Goal: Transaction & Acquisition: Book appointment/travel/reservation

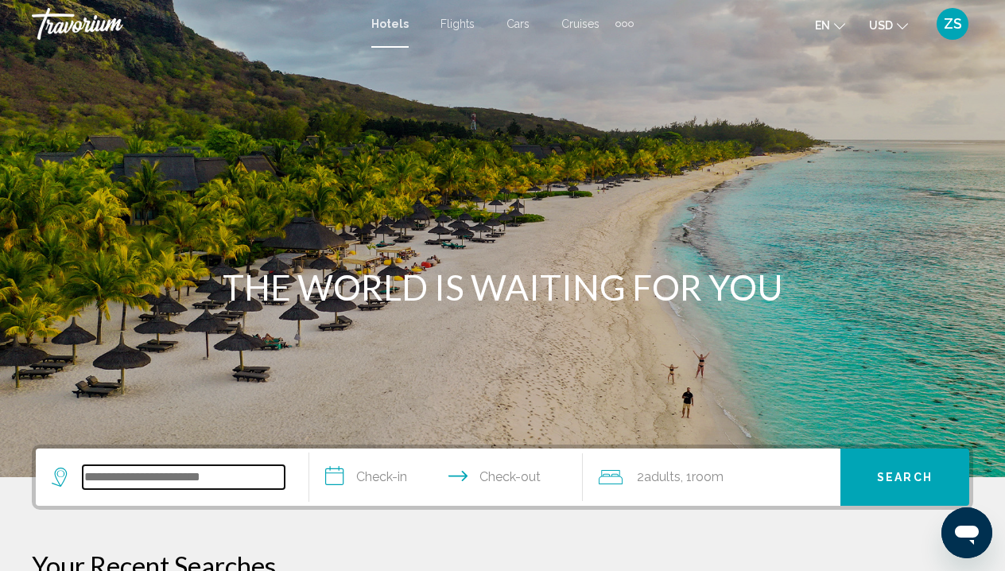
click at [230, 477] on input "Search widget" at bounding box center [184, 477] width 202 height 24
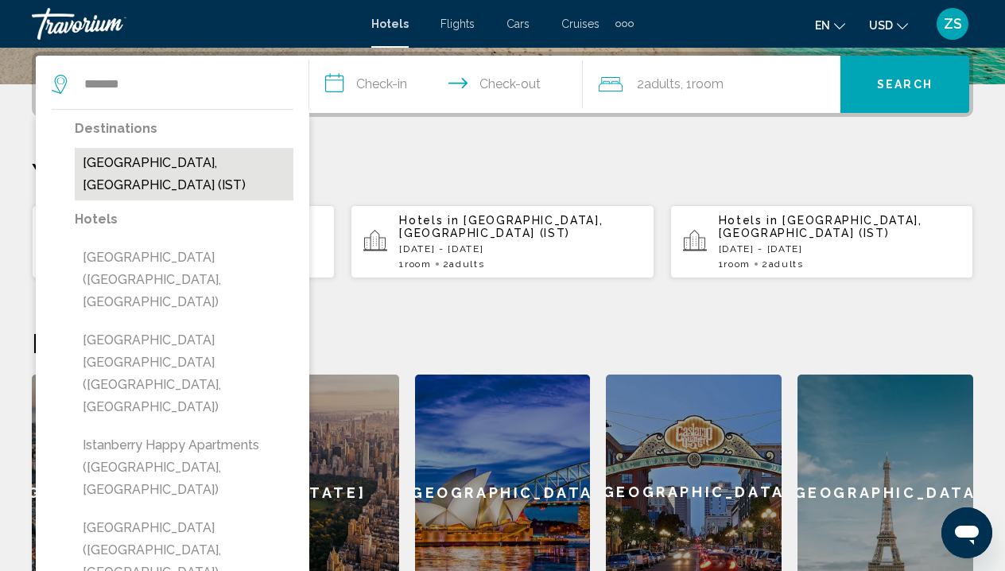
click at [142, 175] on button "[GEOGRAPHIC_DATA], [GEOGRAPHIC_DATA] (IST)" at bounding box center [184, 174] width 219 height 52
type input "**********"
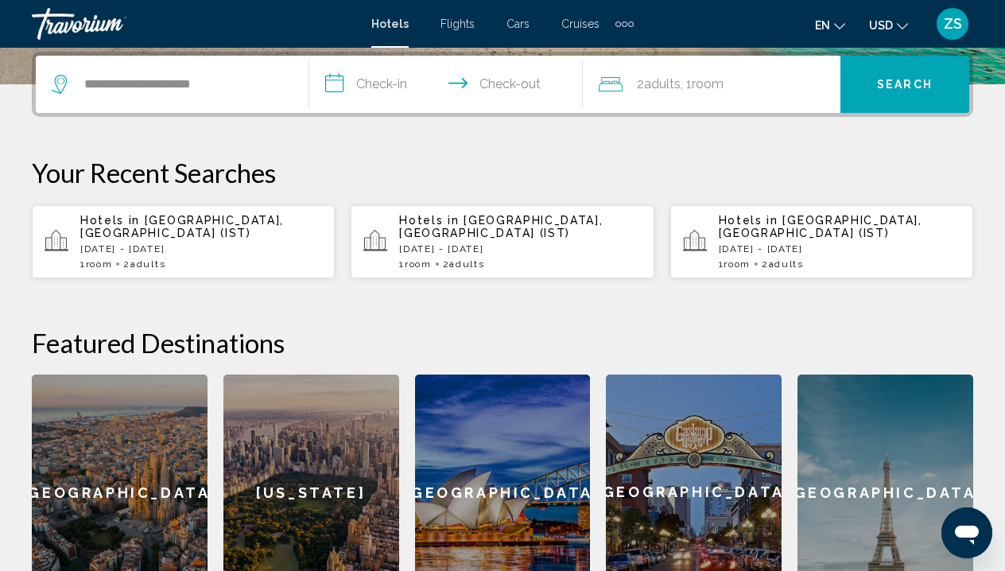
click at [377, 84] on input "**********" at bounding box center [449, 87] width 280 height 62
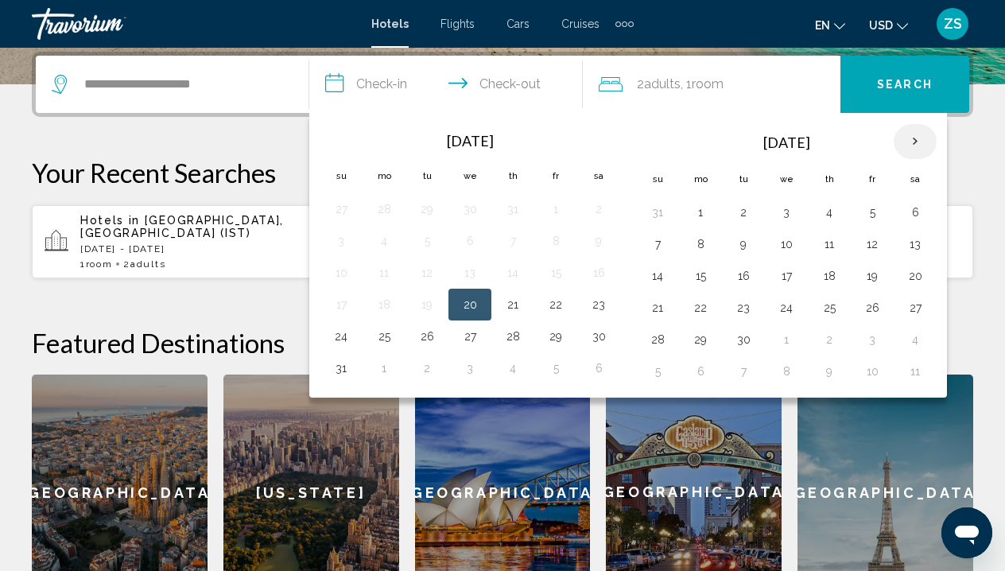
click at [920, 144] on th "Next month" at bounding box center [915, 141] width 43 height 35
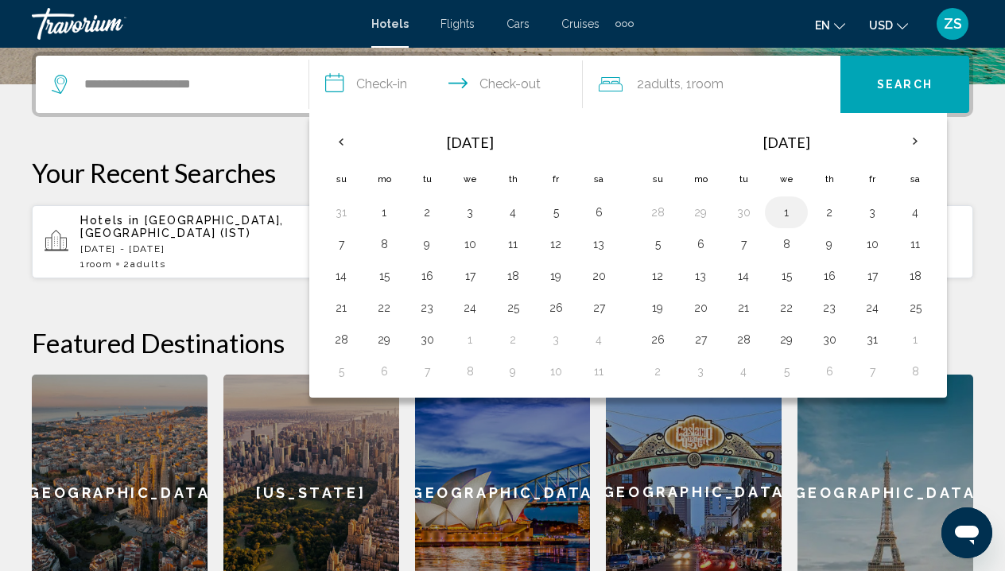
click at [793, 220] on button "1" at bounding box center [786, 212] width 25 height 22
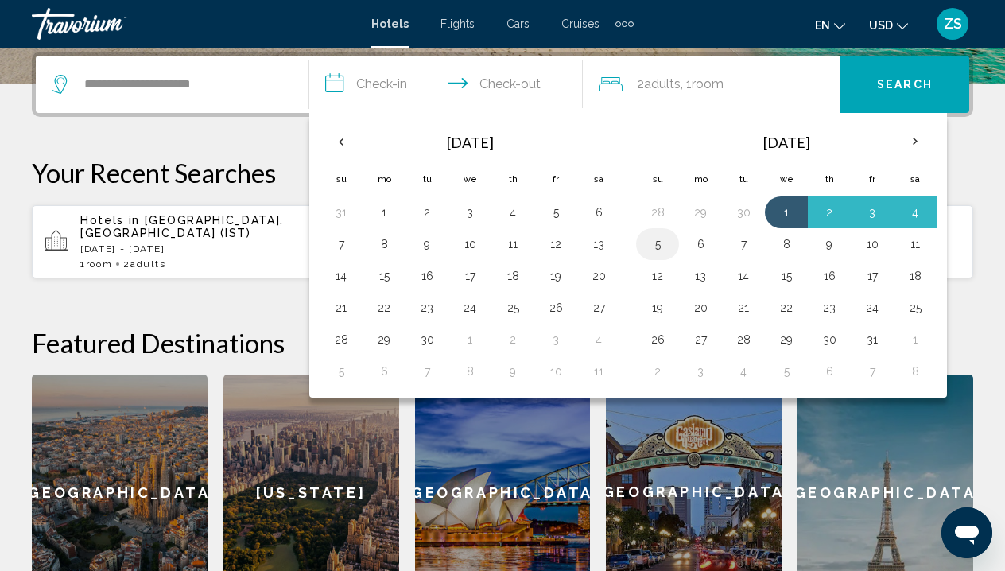
click at [660, 247] on button "5" at bounding box center [657, 244] width 25 height 22
type input "**********"
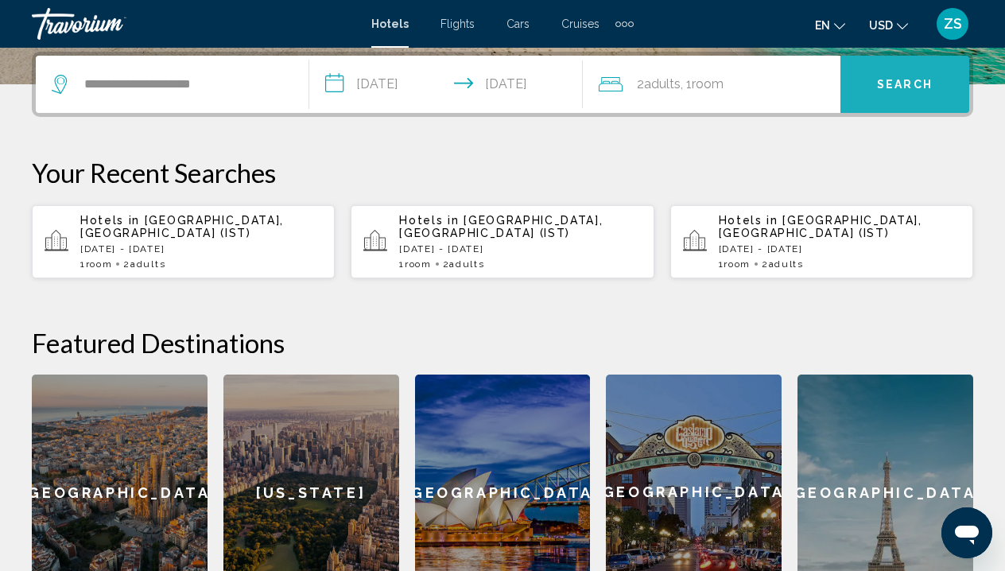
click at [895, 92] on button "Search" at bounding box center [905, 84] width 129 height 57
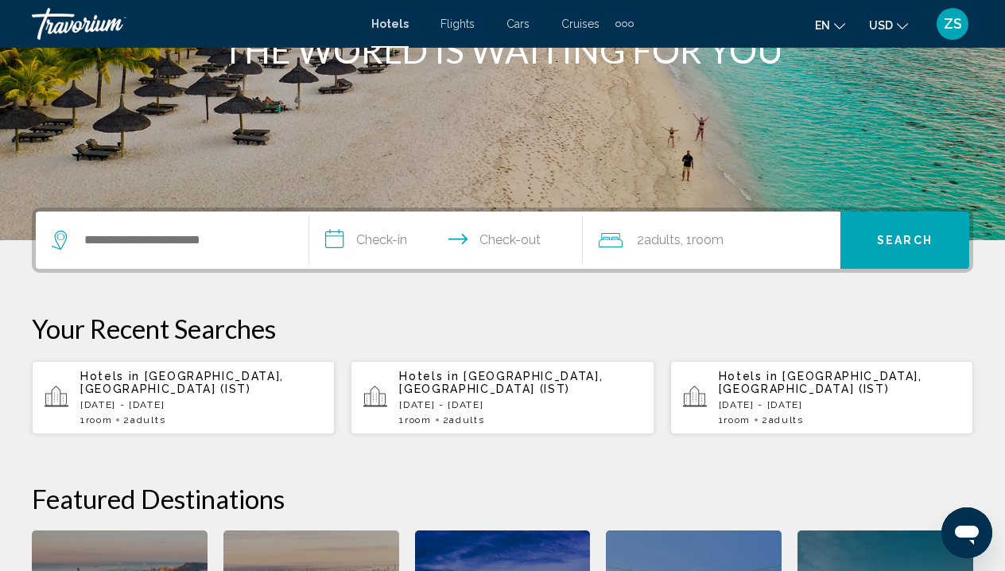
scroll to position [360, 0]
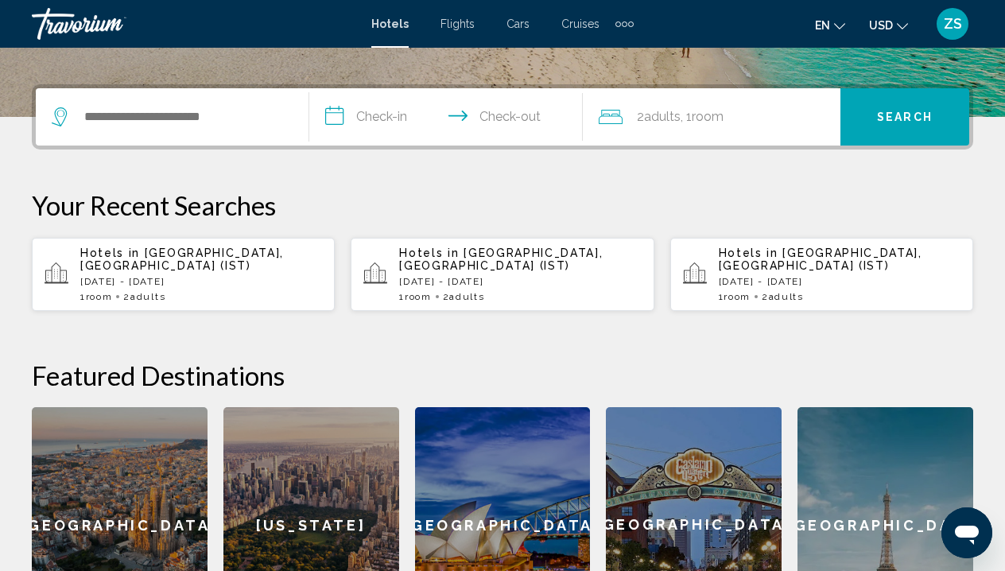
click at [239, 278] on div "Hotels in [GEOGRAPHIC_DATA], [GEOGRAPHIC_DATA] (IST) [DATE] - [DATE] 1 Room roo…" at bounding box center [201, 275] width 242 height 56
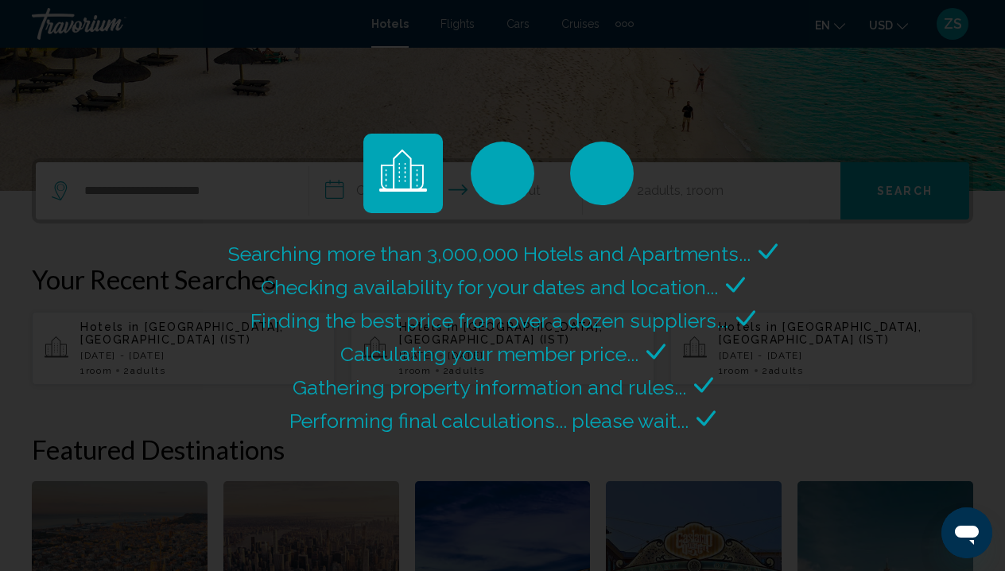
scroll to position [288, 0]
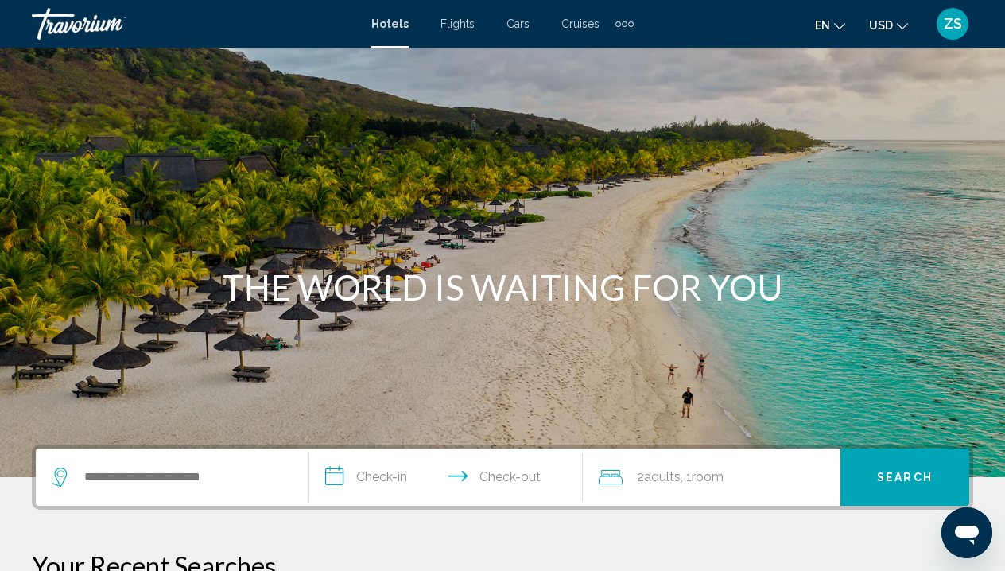
scroll to position [257, 0]
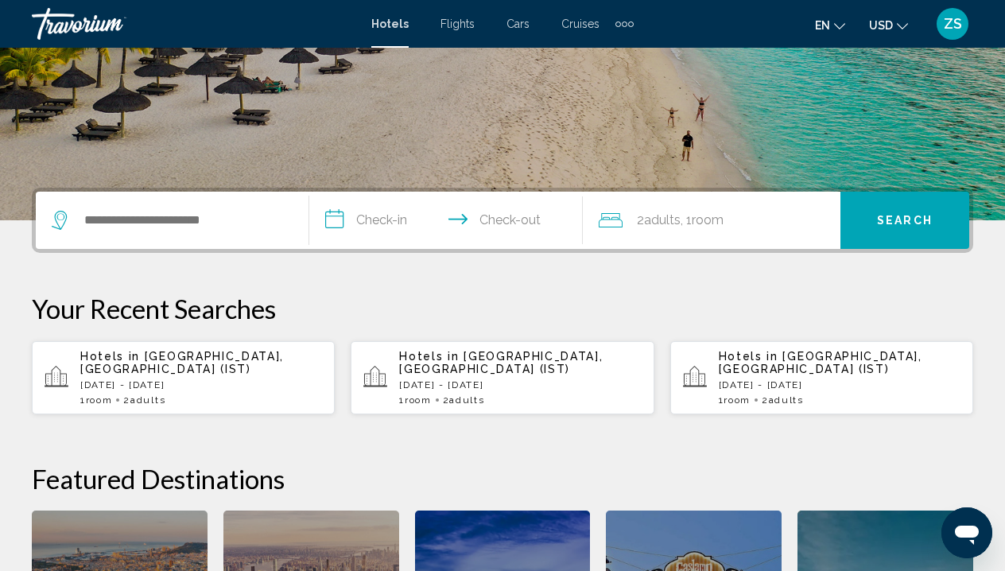
click at [484, 394] on span "Adults" at bounding box center [466, 399] width 35 height 11
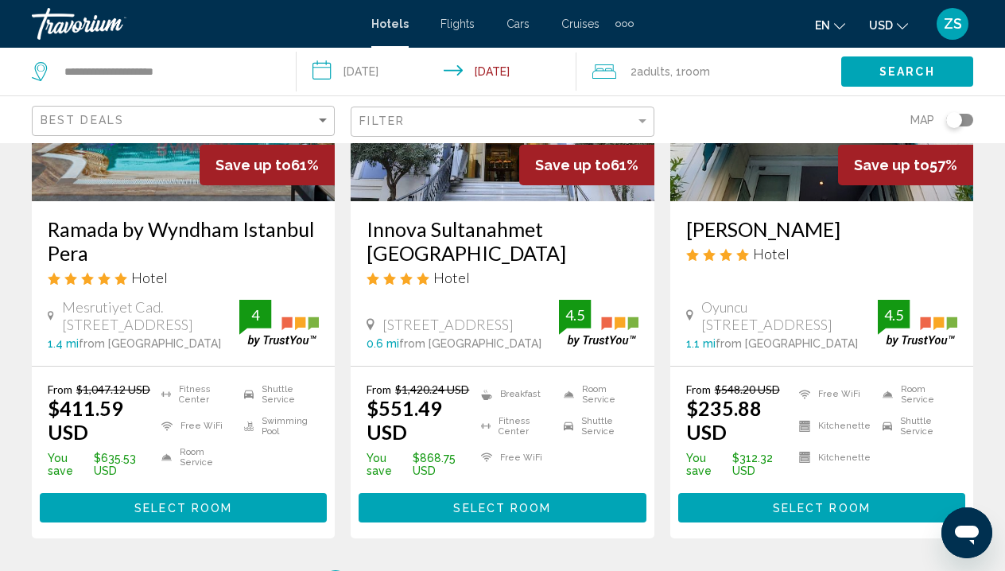
scroll to position [2331, 0]
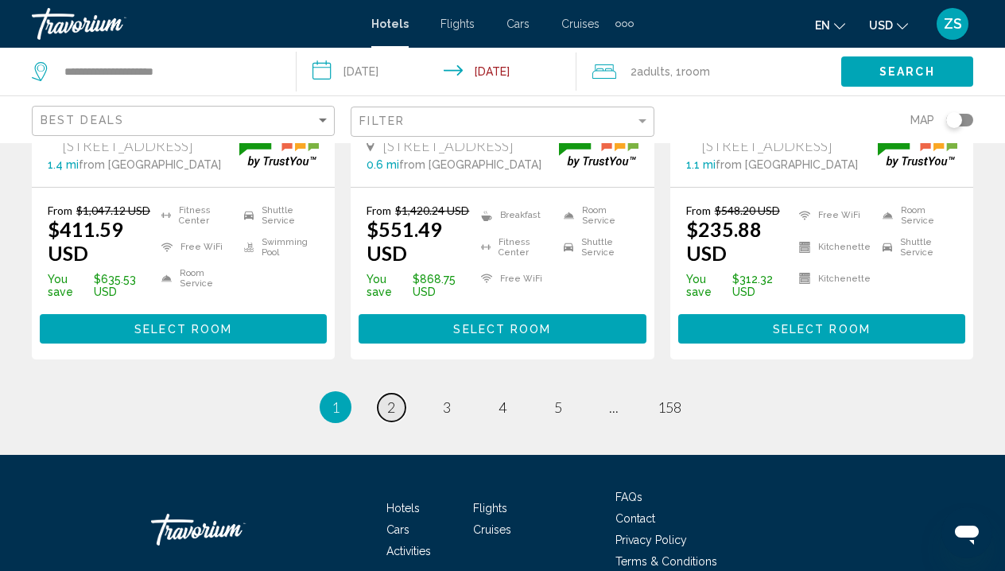
click at [386, 394] on link "page 2" at bounding box center [392, 408] width 28 height 28
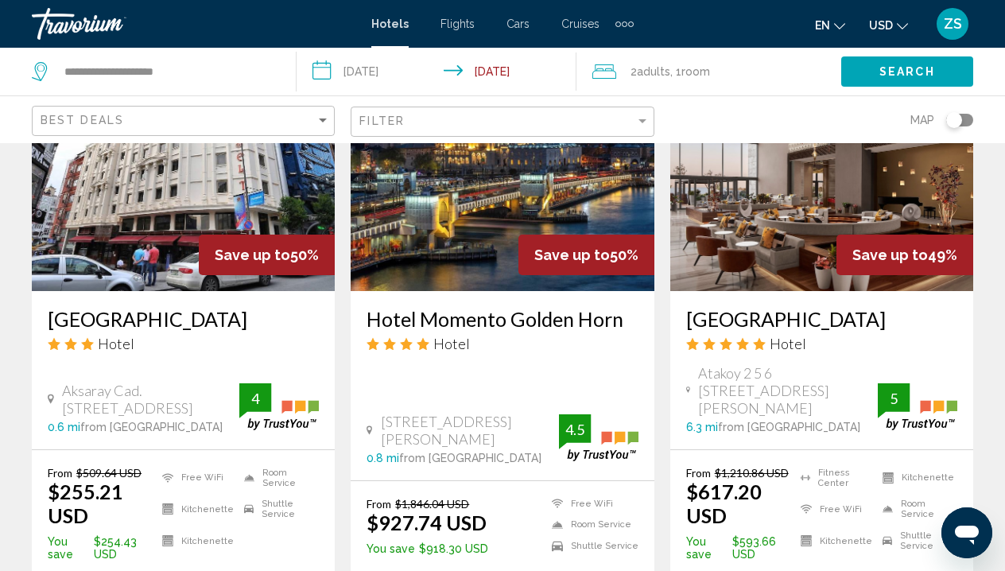
scroll to position [2230, 0]
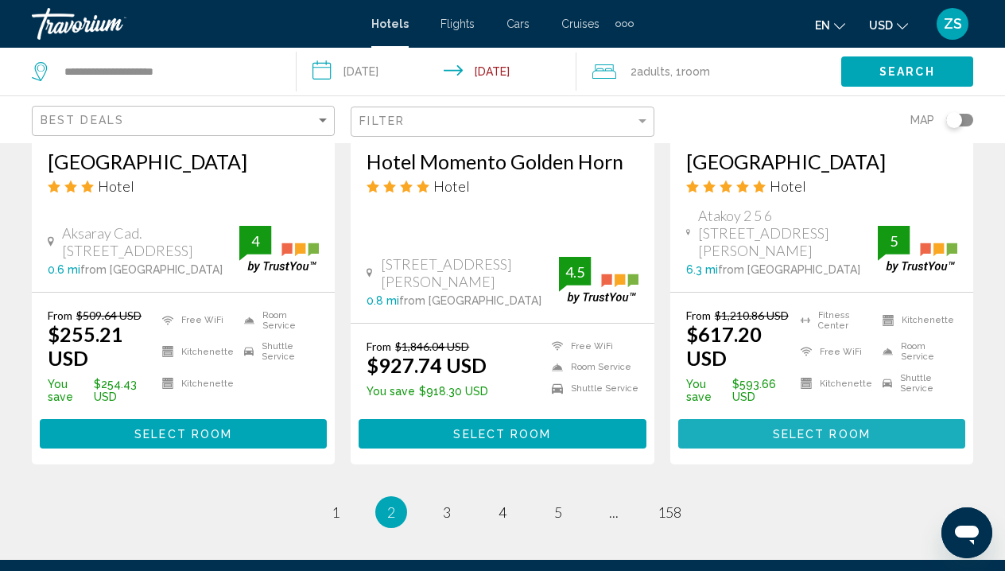
click at [806, 428] on span "Select Room" at bounding box center [822, 434] width 98 height 13
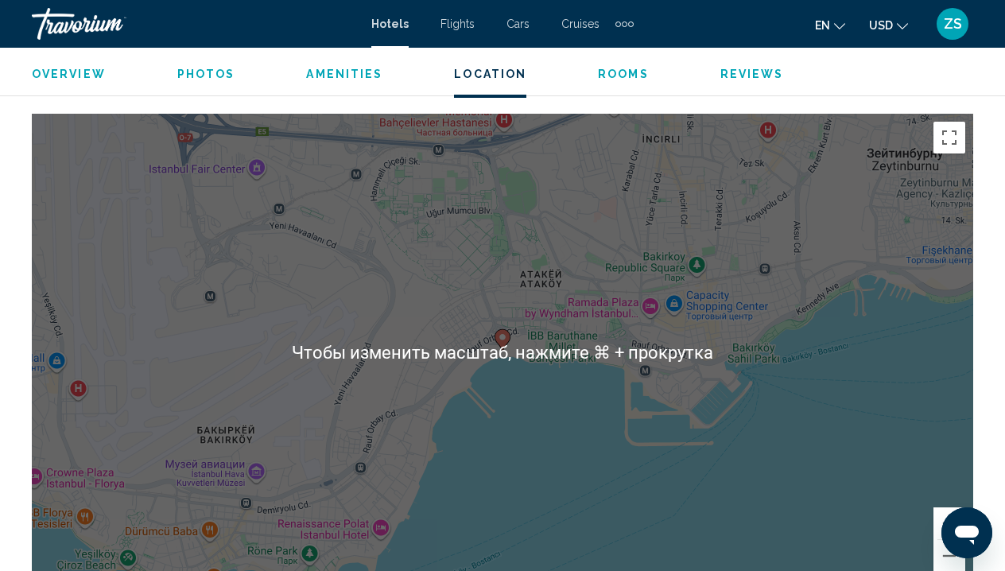
scroll to position [1765, 0]
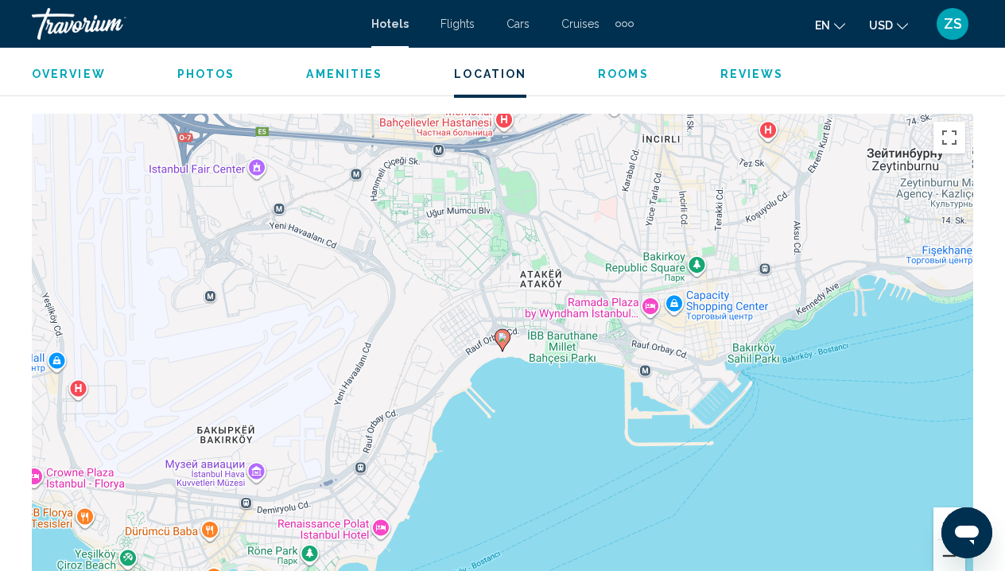
click at [947, 555] on button "Уменьшить" at bounding box center [950, 556] width 32 height 32
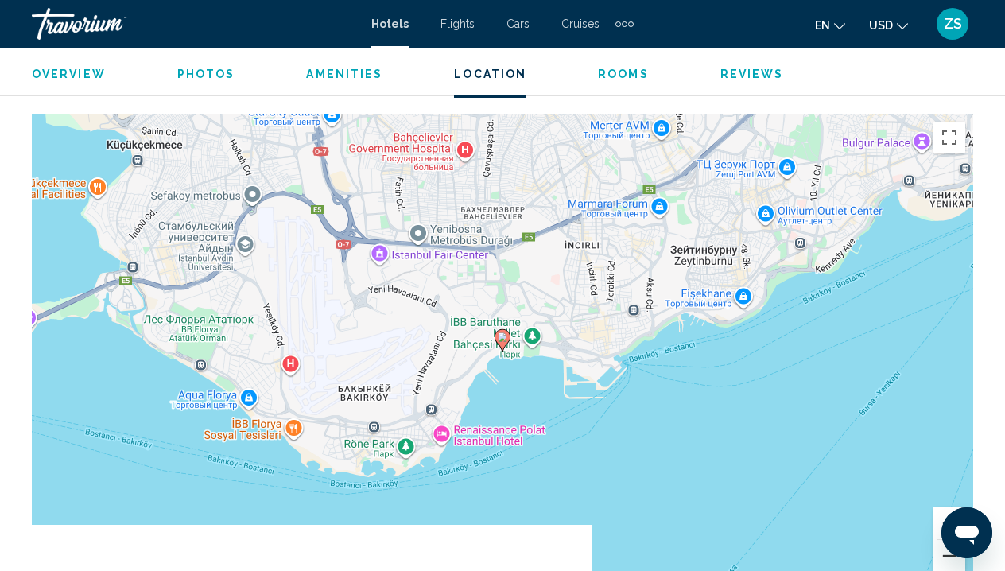
click at [947, 555] on button "Уменьшить" at bounding box center [950, 556] width 32 height 32
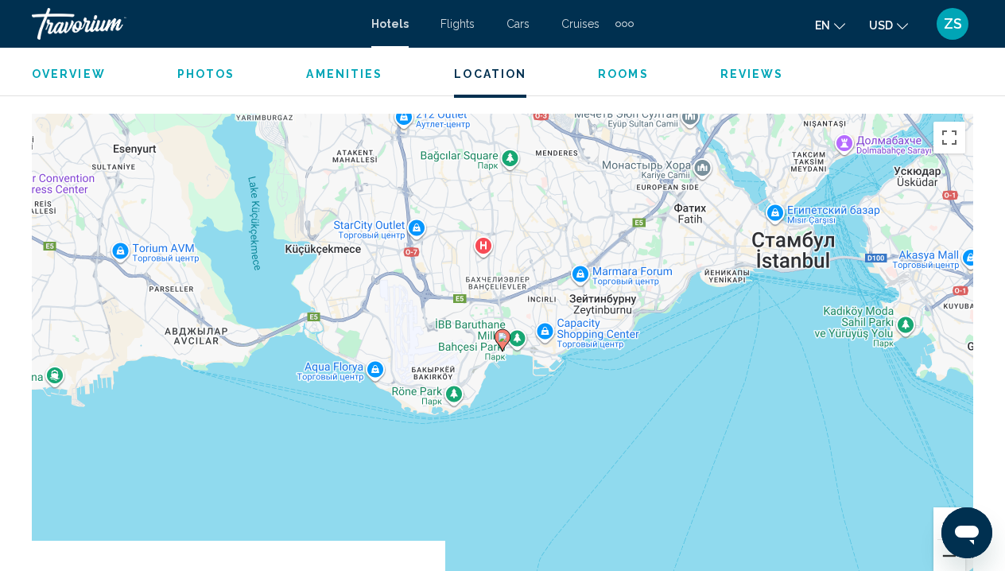
click at [947, 555] on button "Уменьшить" at bounding box center [950, 556] width 32 height 32
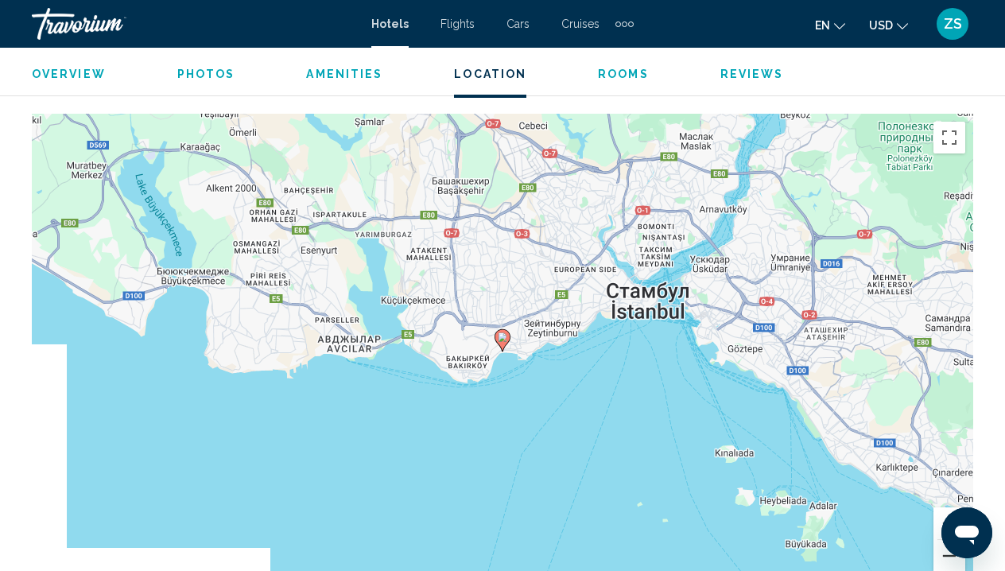
click at [947, 555] on button "Уменьшить" at bounding box center [950, 556] width 32 height 32
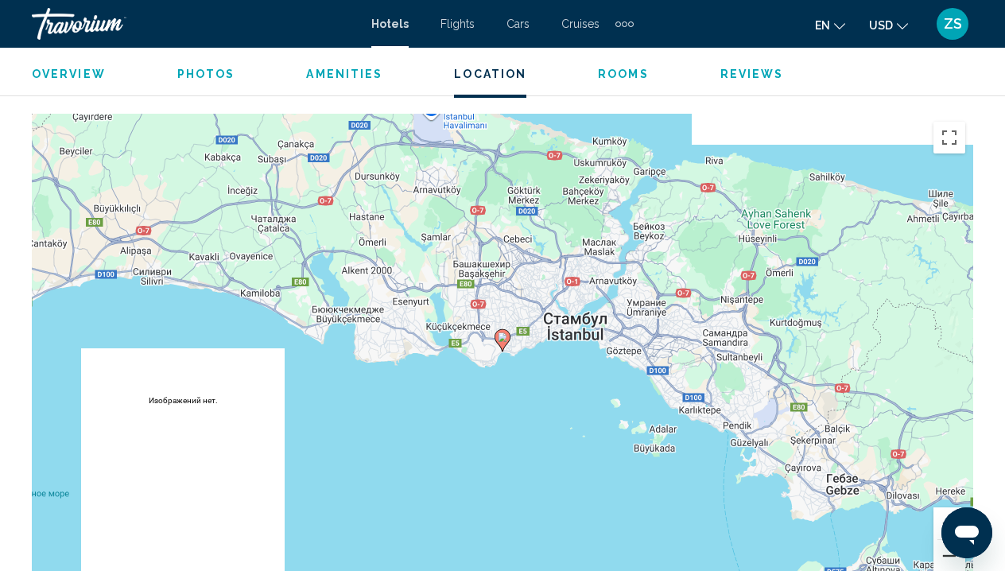
click at [947, 555] on button "Уменьшить" at bounding box center [950, 556] width 32 height 32
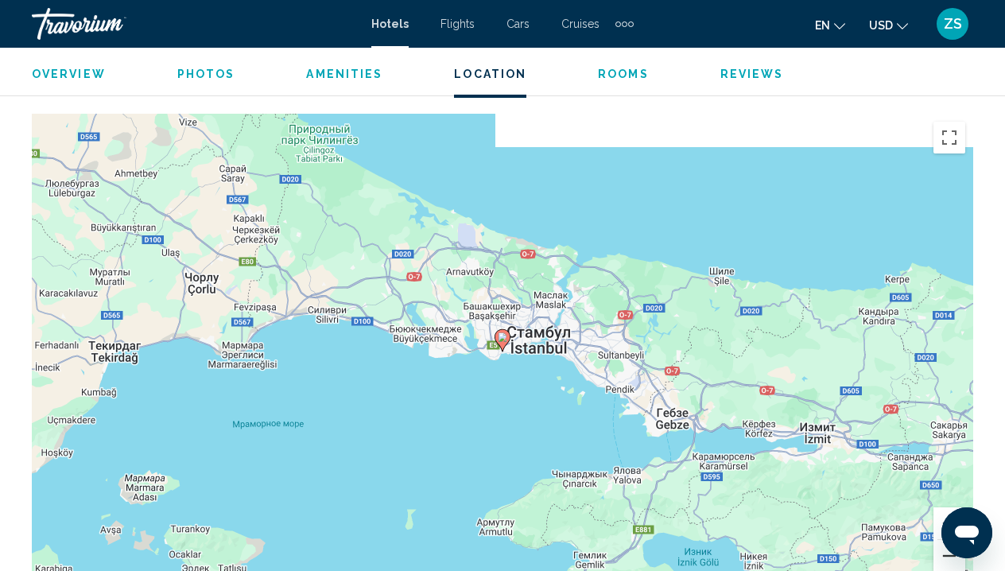
click at [947, 555] on button "Уменьшить" at bounding box center [950, 556] width 32 height 32
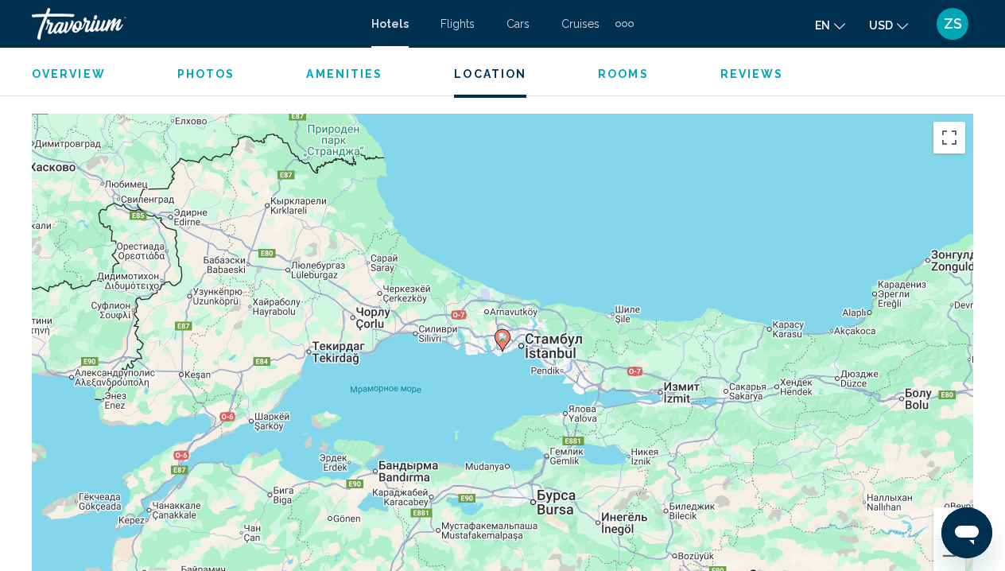
click at [942, 526] on button "Увеличить" at bounding box center [950, 523] width 32 height 32
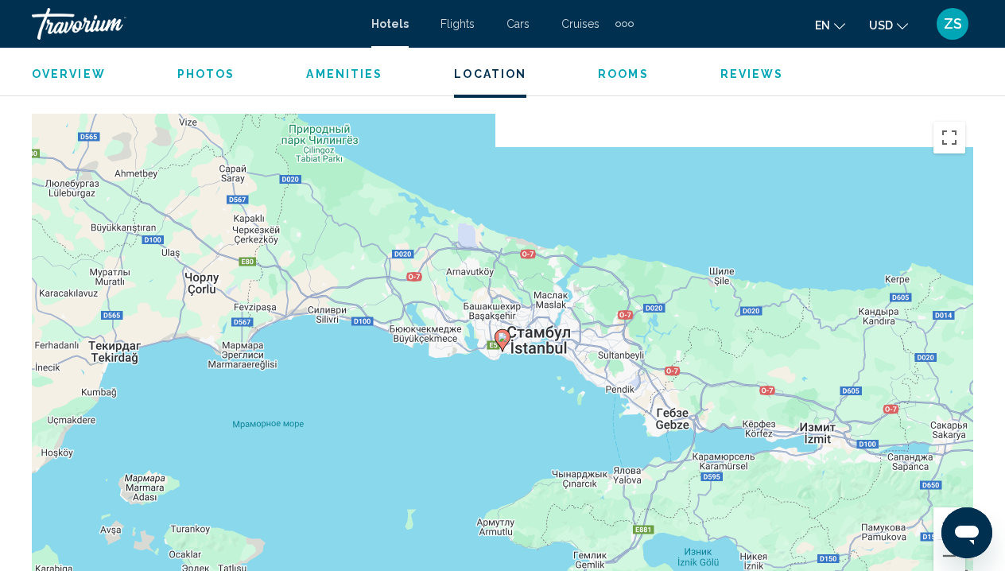
click at [942, 526] on button "Увеличить" at bounding box center [950, 523] width 32 height 32
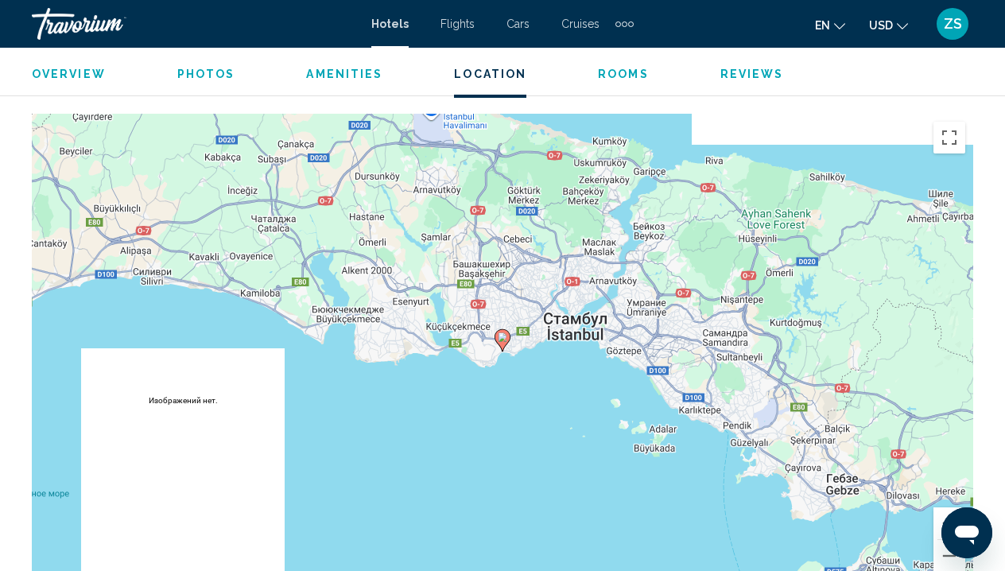
click at [942, 526] on button "Увеличить" at bounding box center [950, 523] width 32 height 32
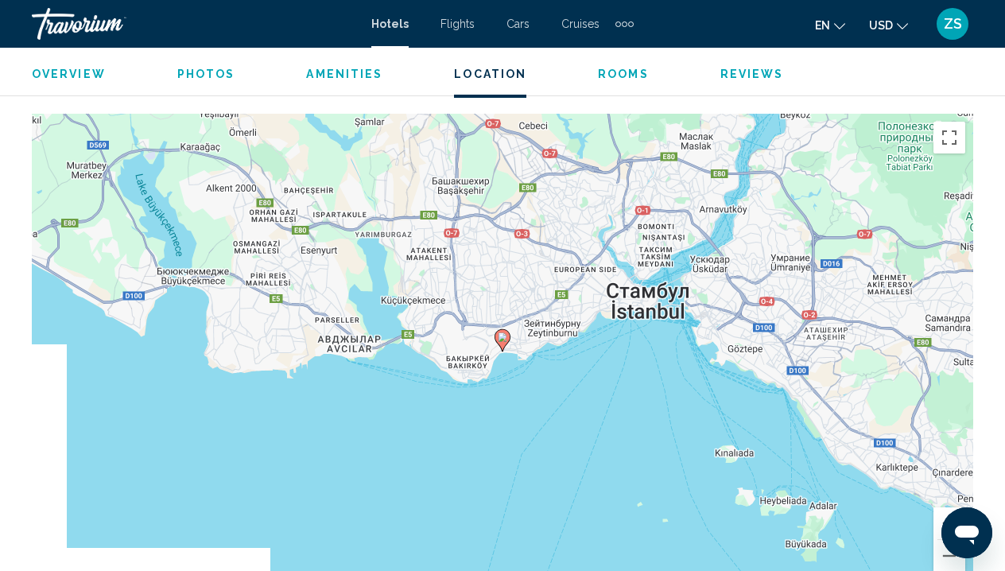
click at [942, 526] on button "Увеличить" at bounding box center [950, 523] width 32 height 32
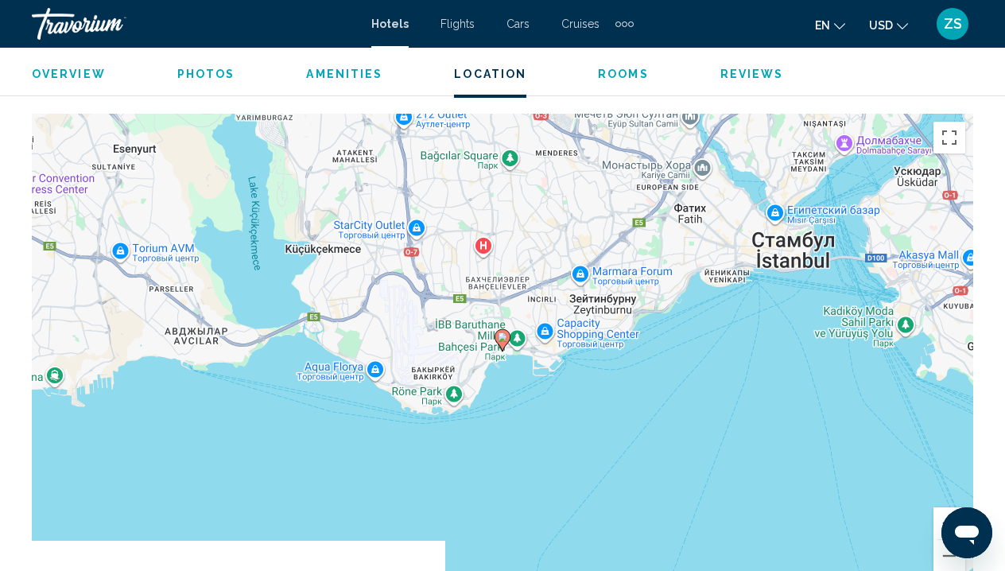
click at [942, 526] on button "Увеличить" at bounding box center [950, 523] width 32 height 32
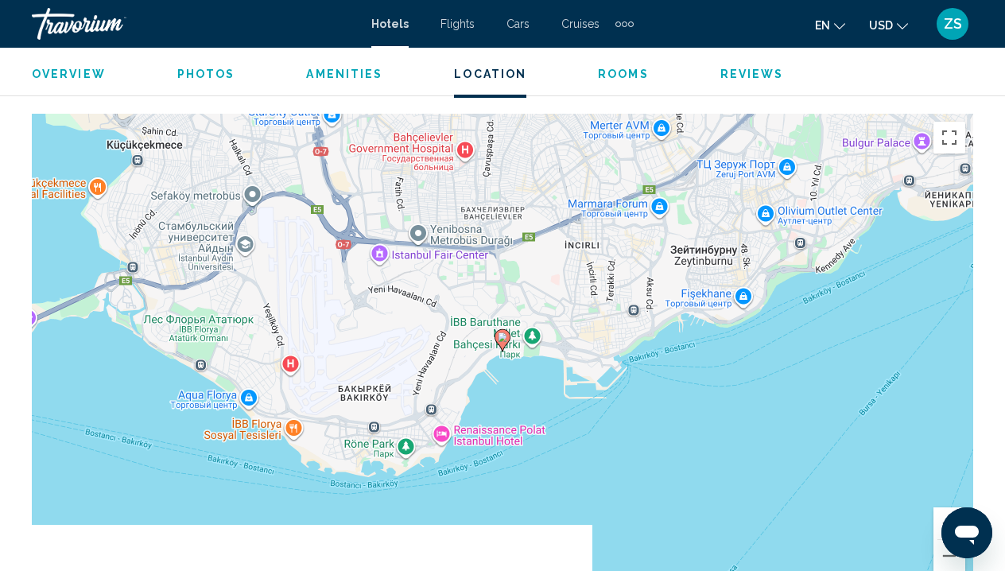
click at [942, 526] on button "Открыть окно обмена сообщениями" at bounding box center [967, 532] width 51 height 51
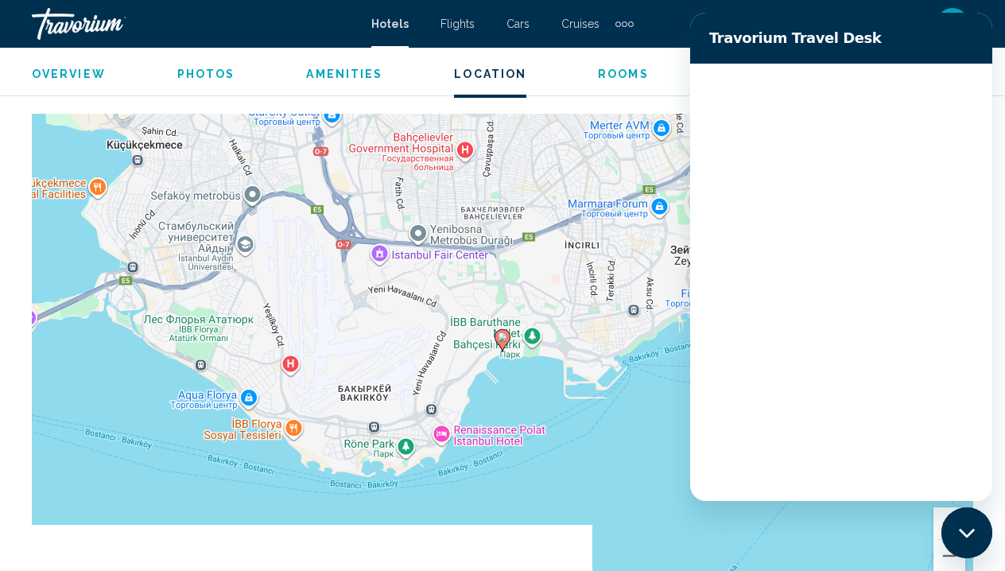
scroll to position [0, 0]
click at [940, 524] on button "Увеличить" at bounding box center [950, 523] width 32 height 32
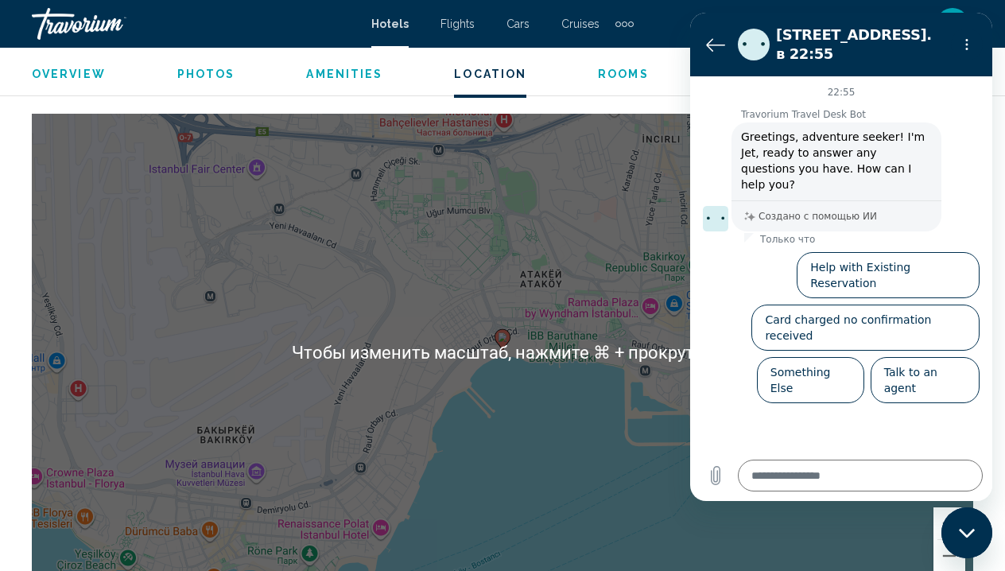
scroll to position [1777, 0]
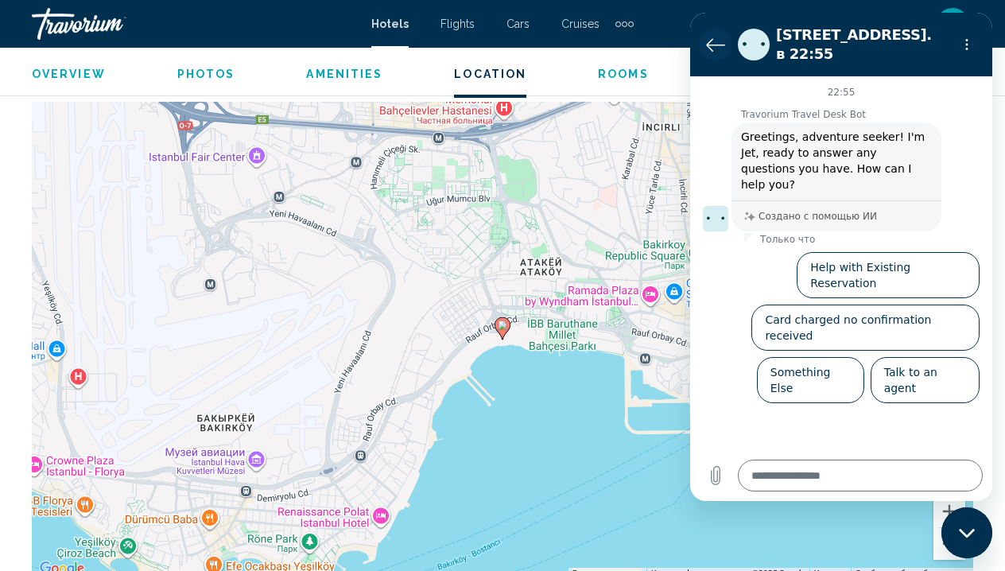
click at [721, 40] on icon "Вернуться к списку разговоров" at bounding box center [715, 44] width 19 height 19
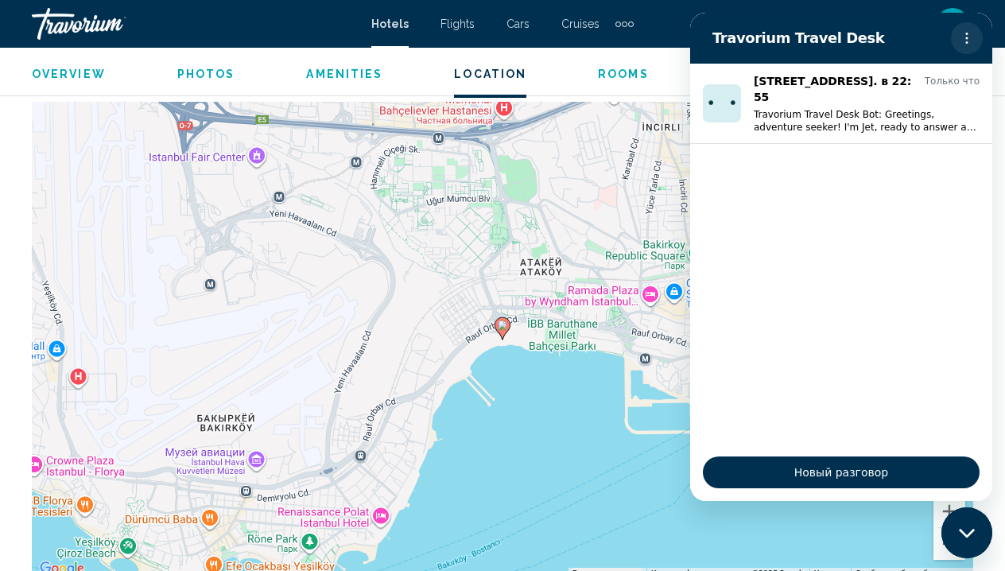
click at [962, 35] on icon "Меню параметров" at bounding box center [967, 38] width 13 height 13
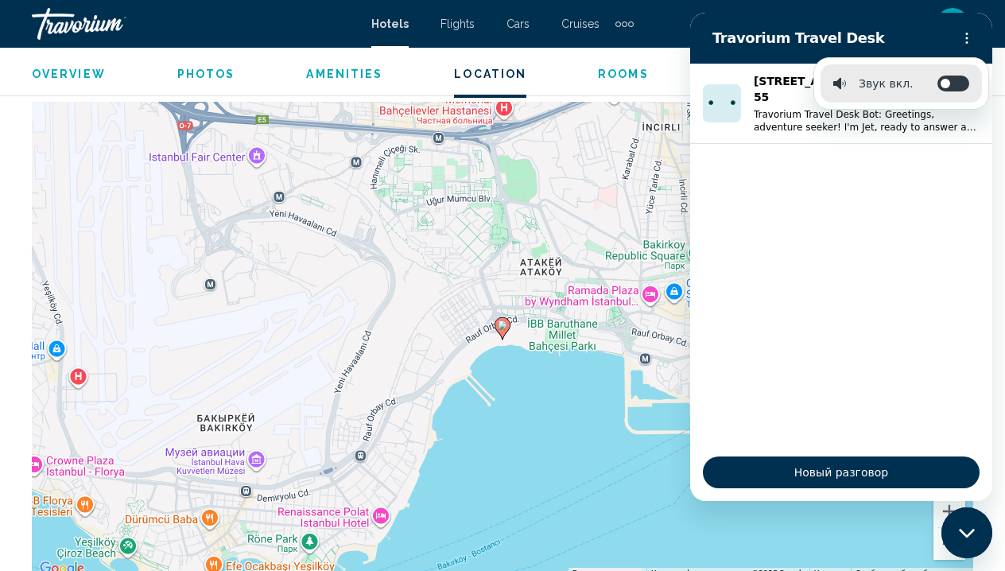
click at [970, 539] on div "Закрыть окно обмена сообщениями" at bounding box center [967, 533] width 48 height 48
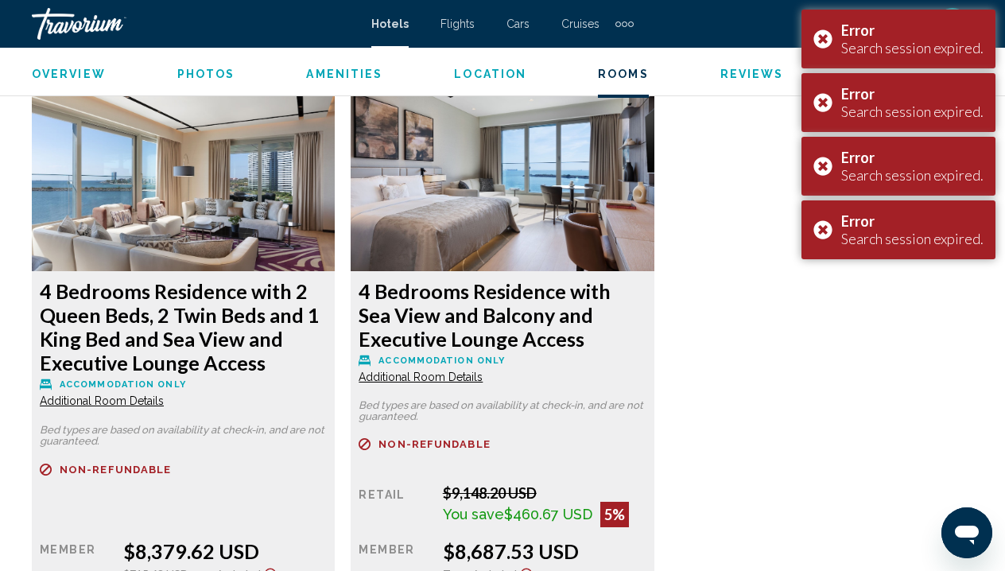
scroll to position [8699, 0]
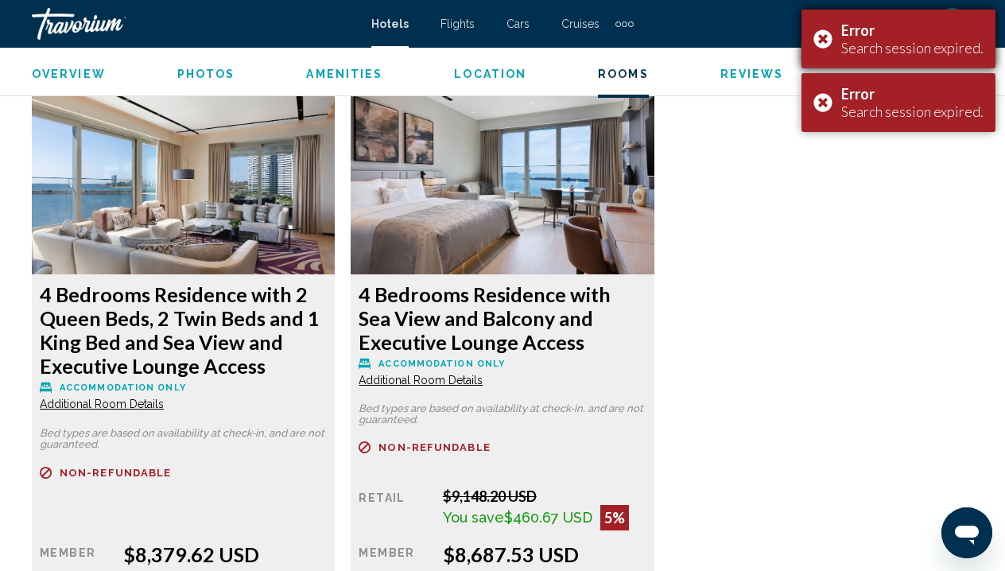
click at [828, 39] on div "Error Search session expired." at bounding box center [899, 39] width 194 height 59
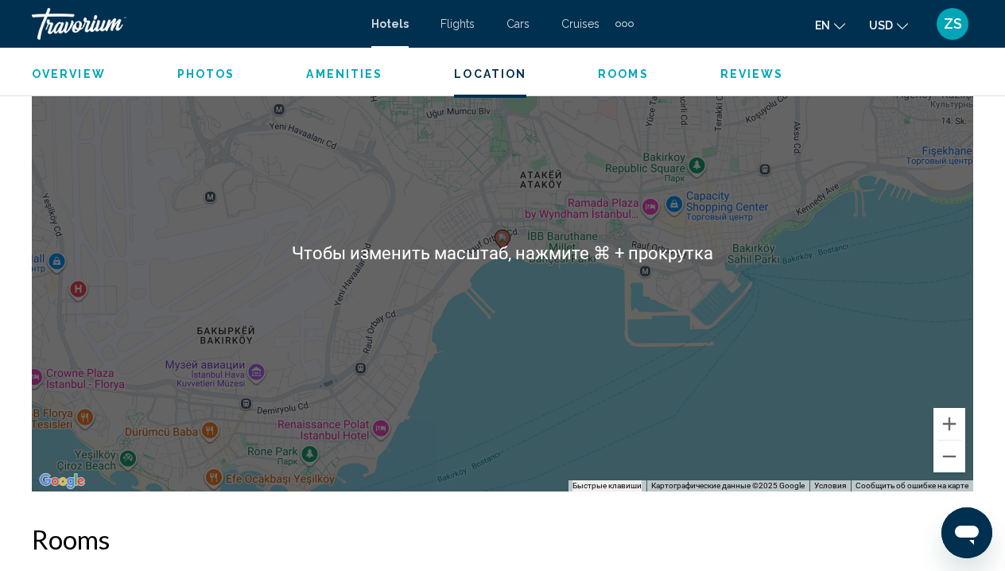
scroll to position [1865, 0]
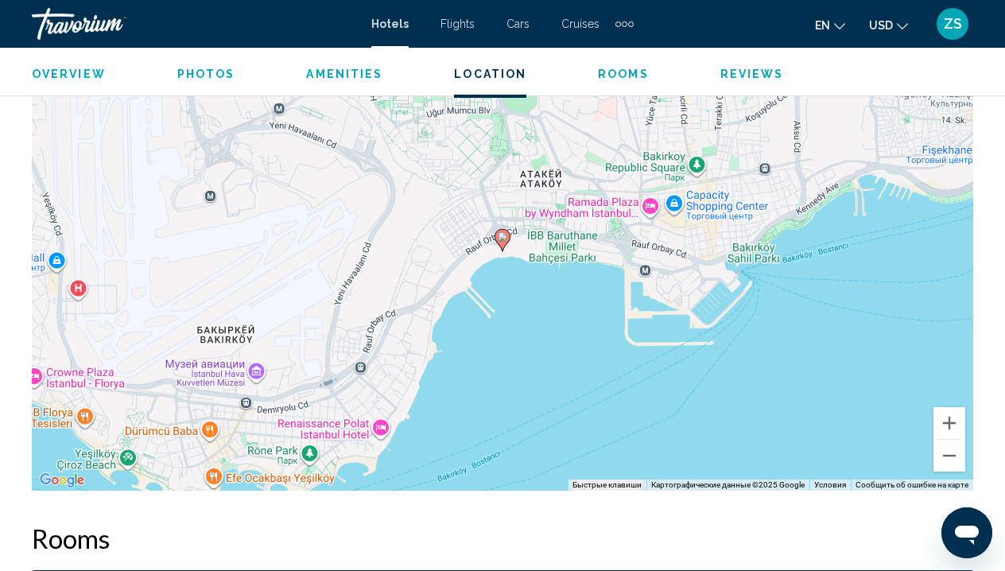
click at [385, 432] on div "Чтобы активировать перетаскивание с помощью клавиатуры, нажмите Alt + Ввод. Пос…" at bounding box center [503, 252] width 942 height 477
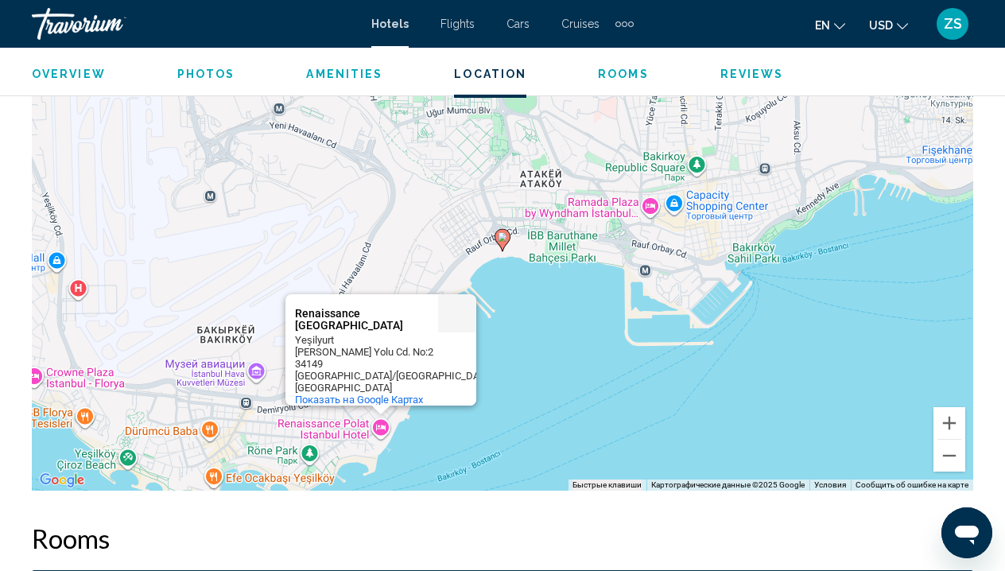
click at [386, 431] on div "Чтобы активировать перетаскивание с помощью клавиатуры, нажмите Alt + Ввод. Пос…" at bounding box center [503, 252] width 942 height 477
click at [388, 432] on div "Чтобы активировать перетаскивание с помощью клавиатуры, нажмите Alt + Ввод. Пос…" at bounding box center [503, 252] width 942 height 477
click at [389, 433] on div "Чтобы активировать перетаскивание с помощью клавиатуры, нажмите Alt + Ввод. Пос…" at bounding box center [503, 252] width 942 height 477
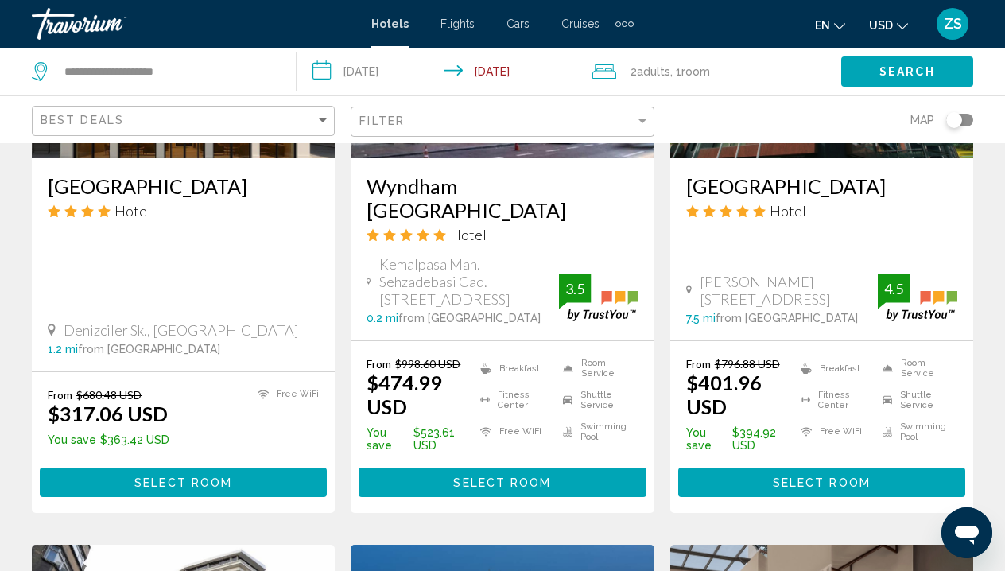
scroll to position [2221, 0]
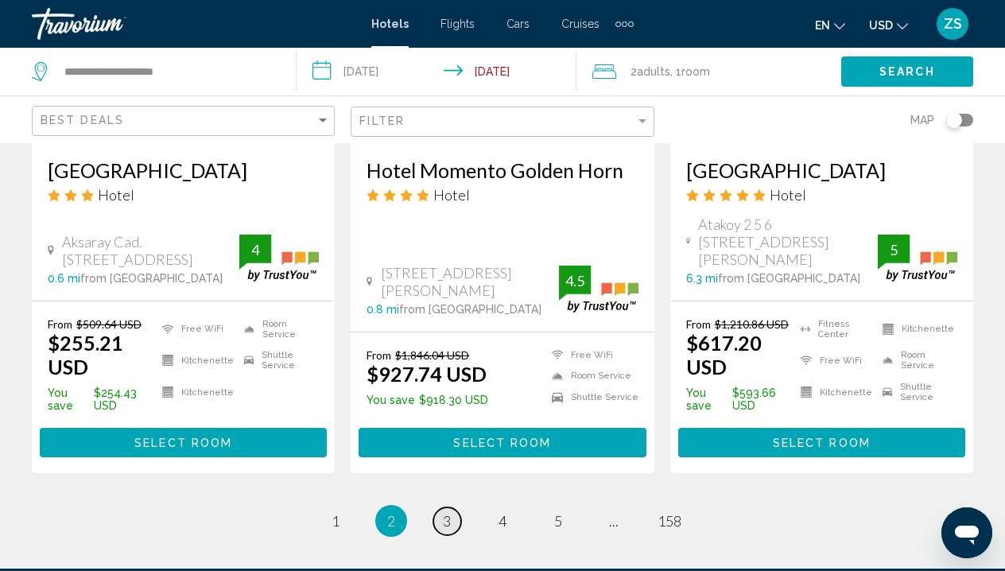
click at [443, 512] on span "3" at bounding box center [447, 520] width 8 height 17
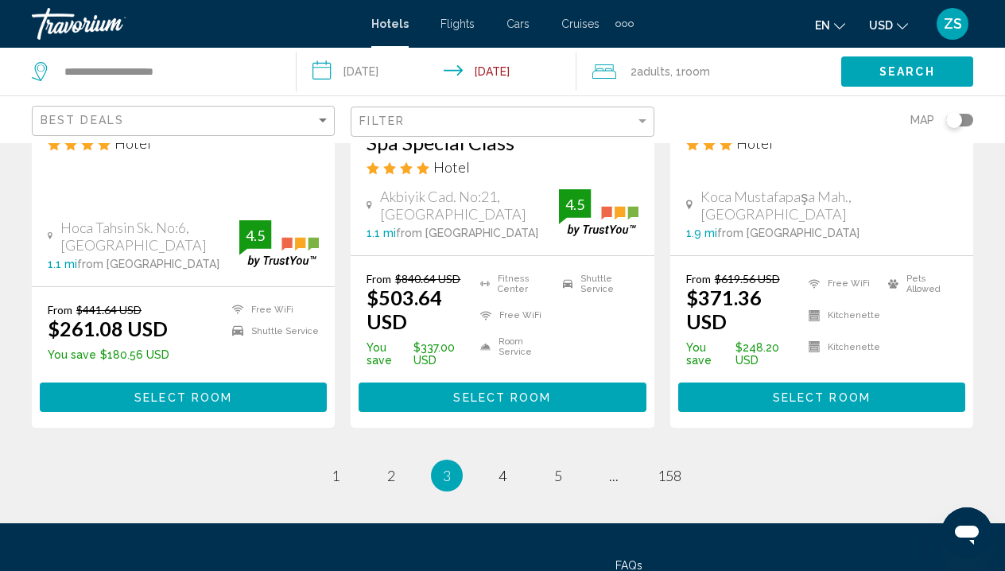
scroll to position [2281, 0]
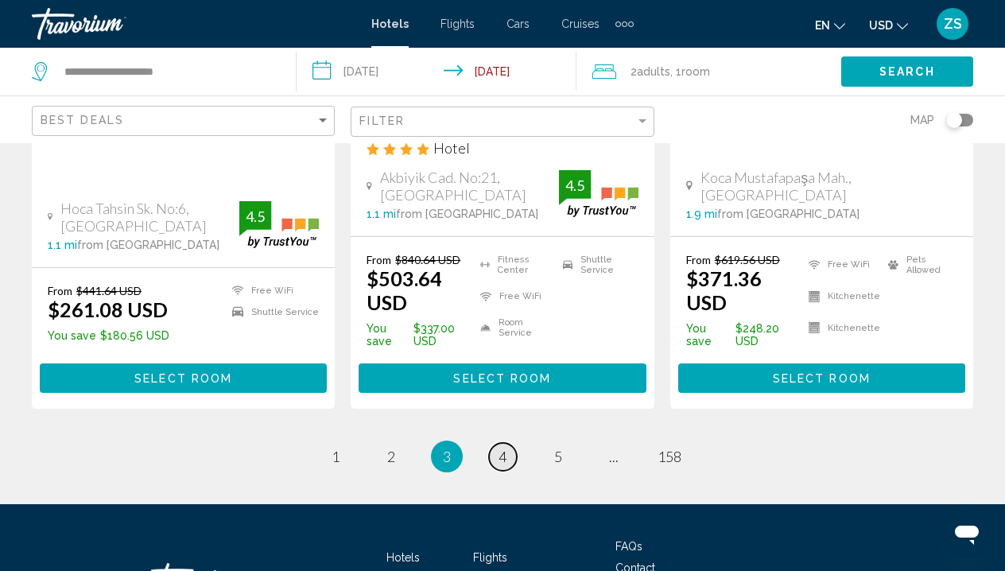
click at [503, 448] on span "4" at bounding box center [503, 456] width 8 height 17
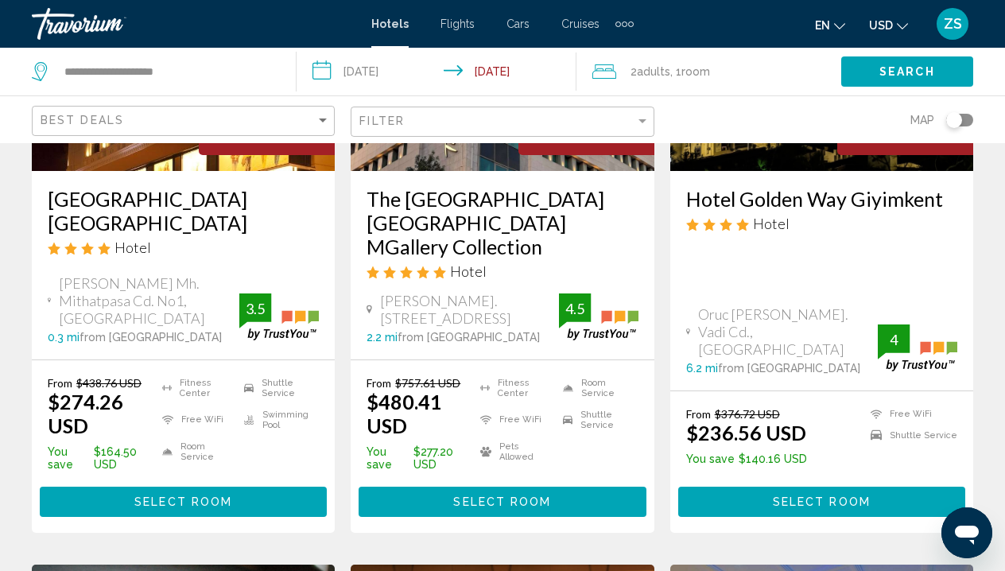
scroll to position [899, 0]
click at [528, 509] on span "Select Room" at bounding box center [502, 502] width 98 height 13
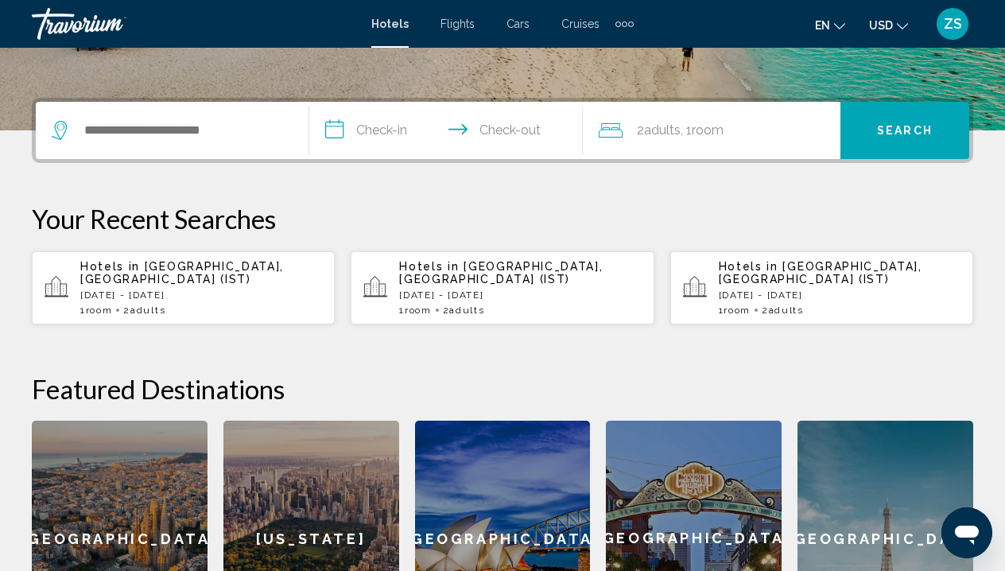
scroll to position [418, 0]
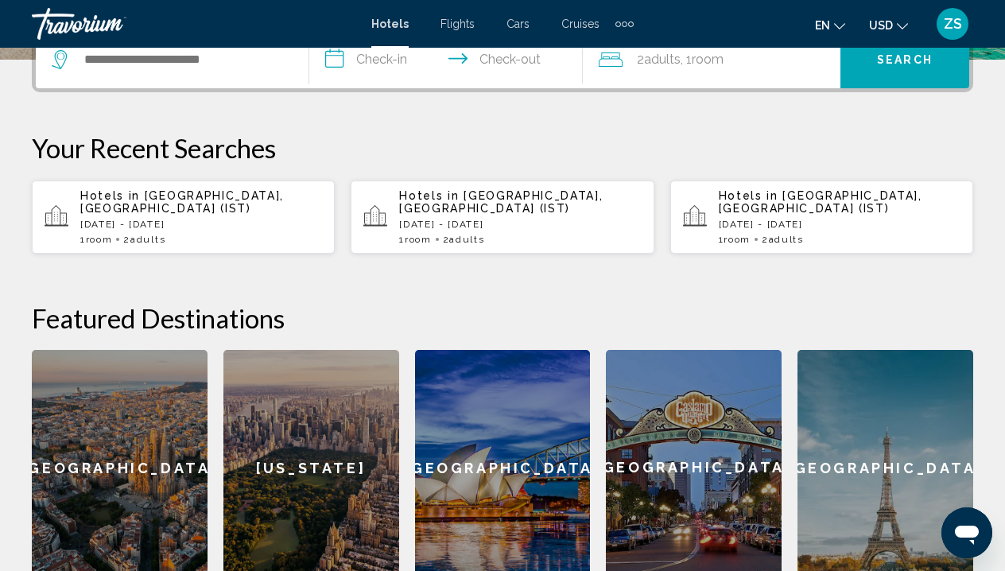
click at [544, 198] on span "[GEOGRAPHIC_DATA], [GEOGRAPHIC_DATA] (IST)" at bounding box center [501, 201] width 204 height 25
